Goal: Check status

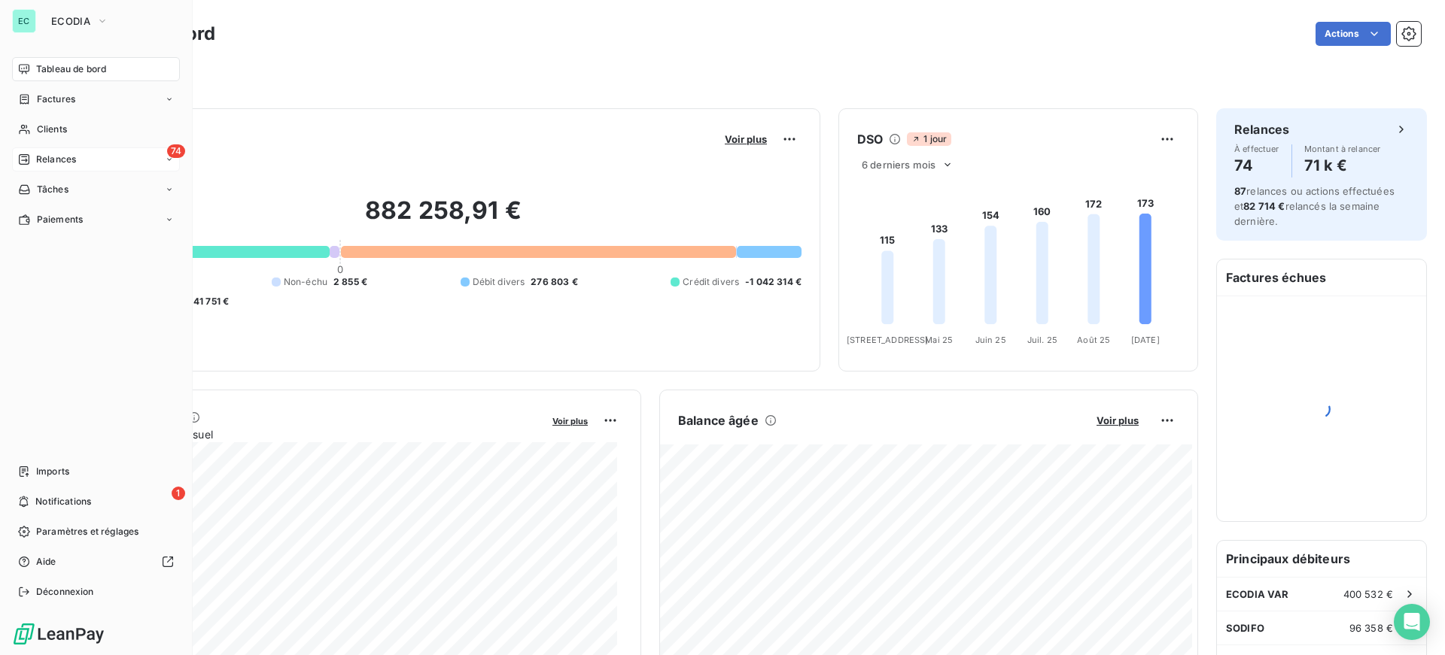
click at [93, 166] on div "74 Relances" at bounding box center [96, 159] width 168 height 24
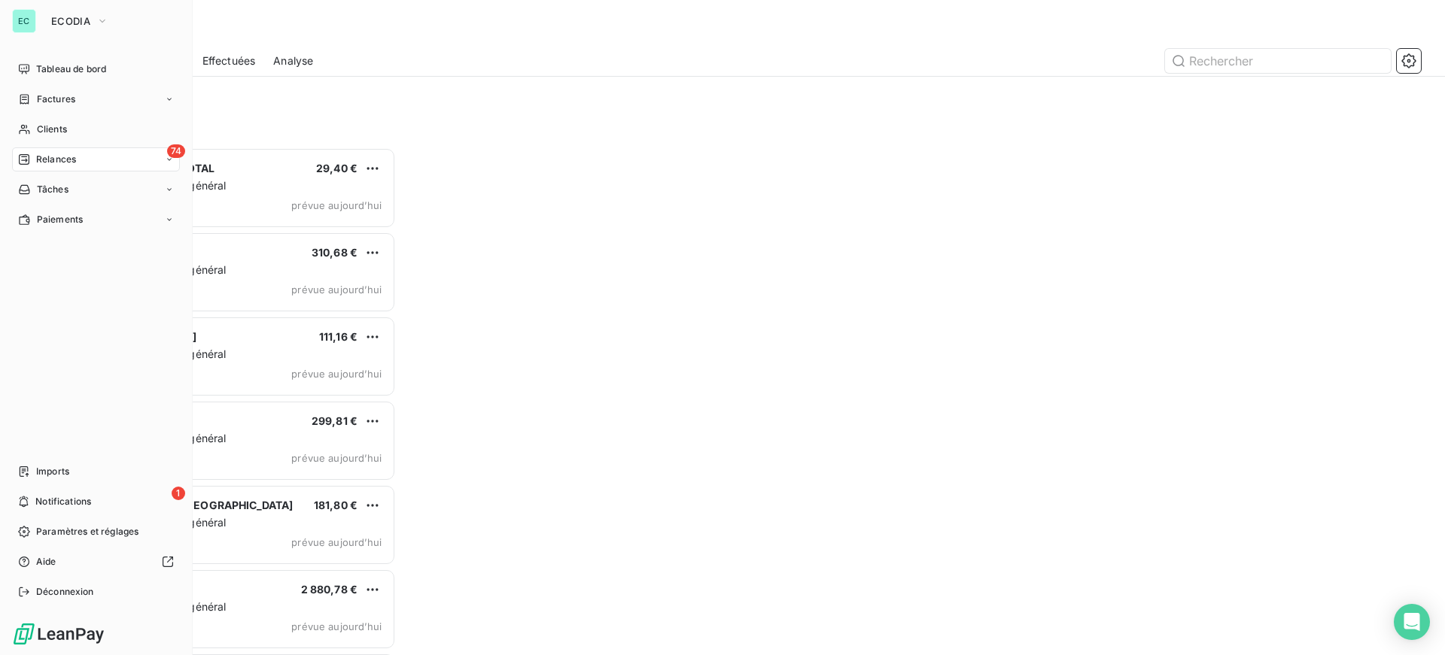
scroll to position [497, 312]
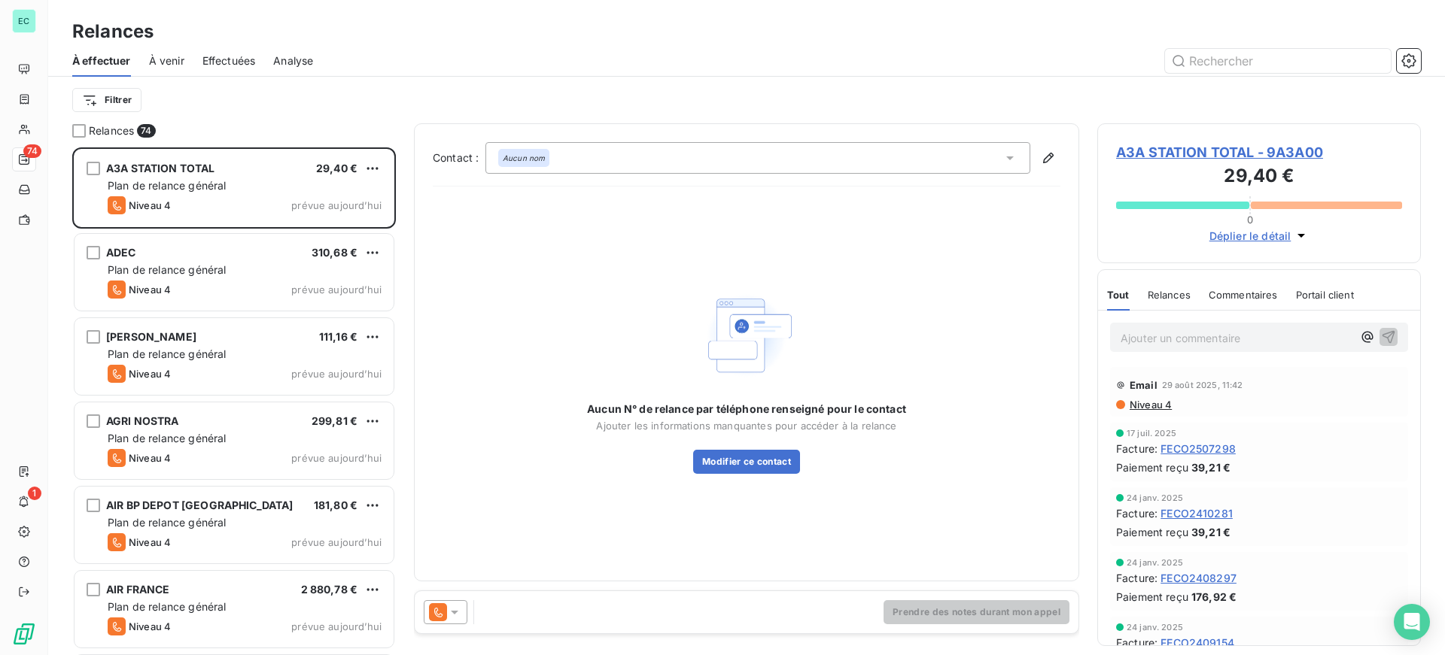
click at [168, 62] on span "À venir" at bounding box center [166, 60] width 35 height 15
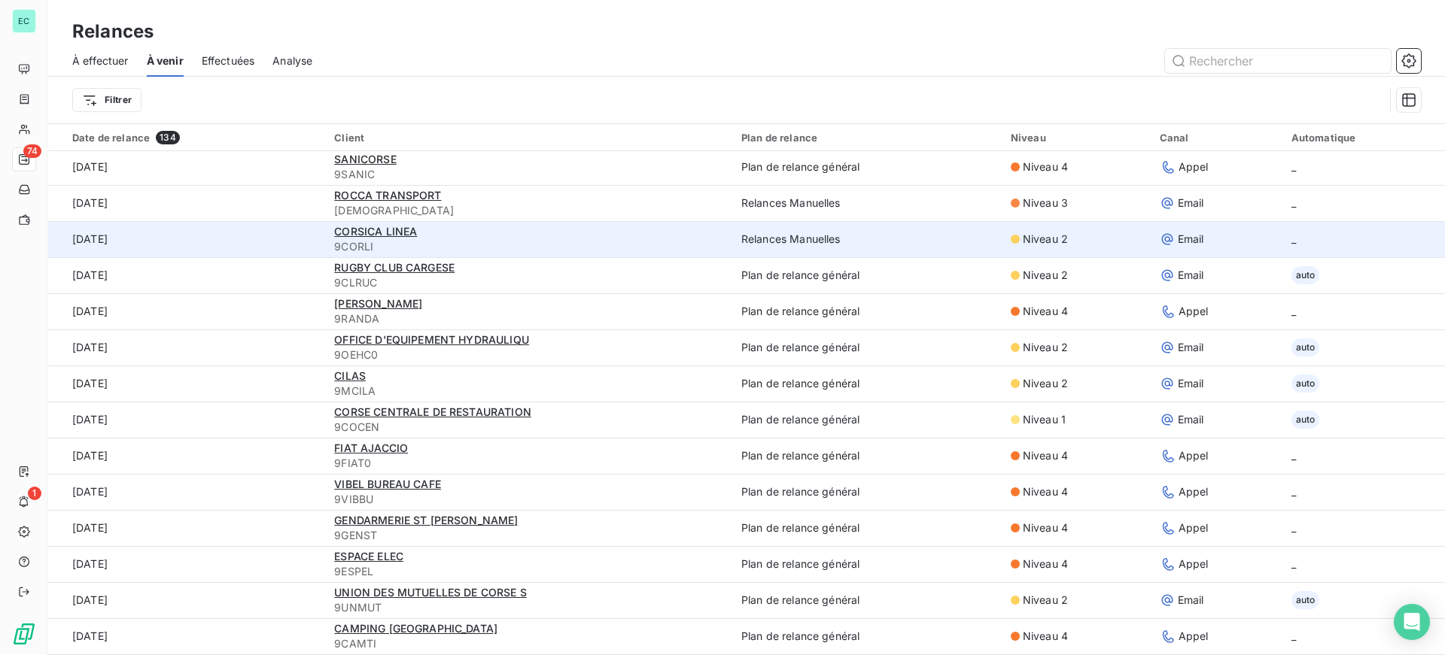
scroll to position [51, 0]
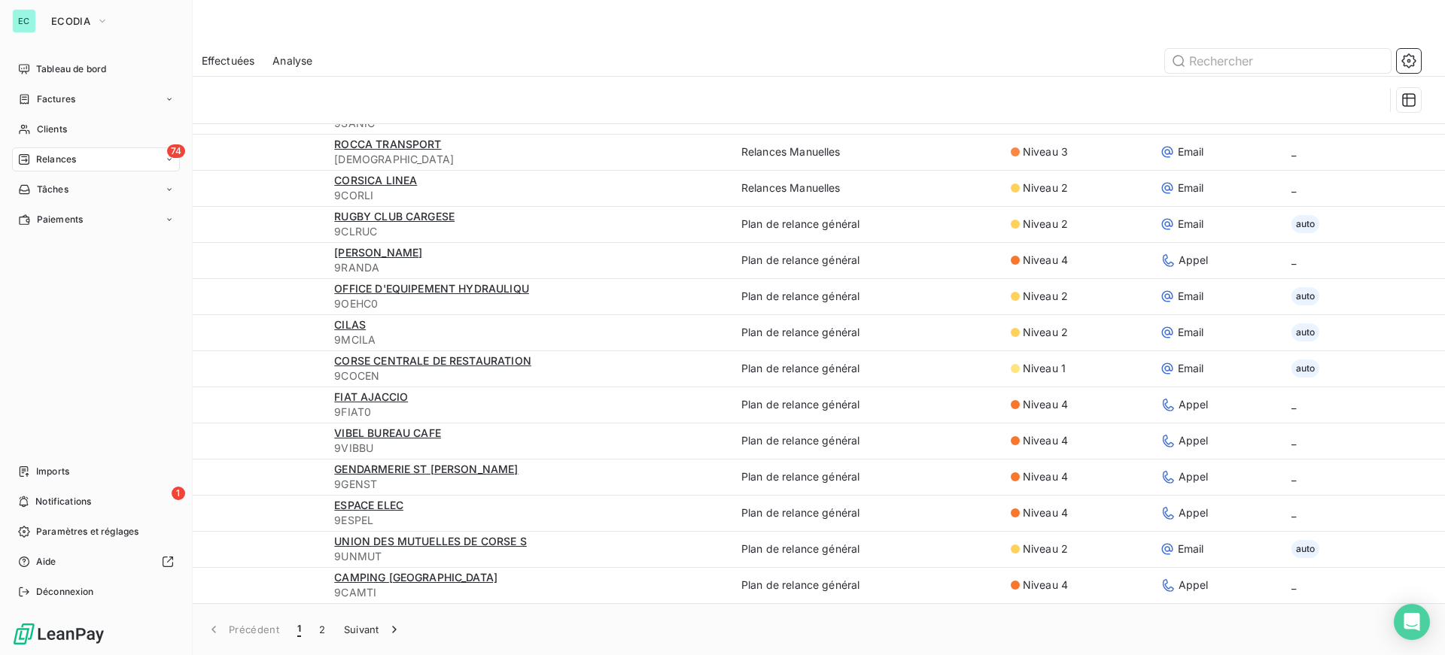
click at [78, 157] on div "74 Relances" at bounding box center [96, 159] width 168 height 24
